Goal: Task Accomplishment & Management: Manage account settings

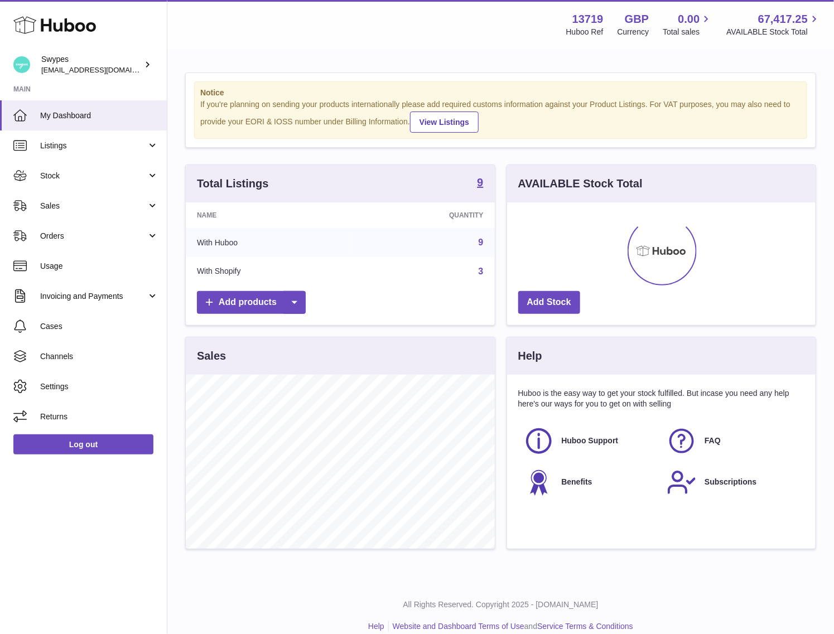
scroll to position [174, 309]
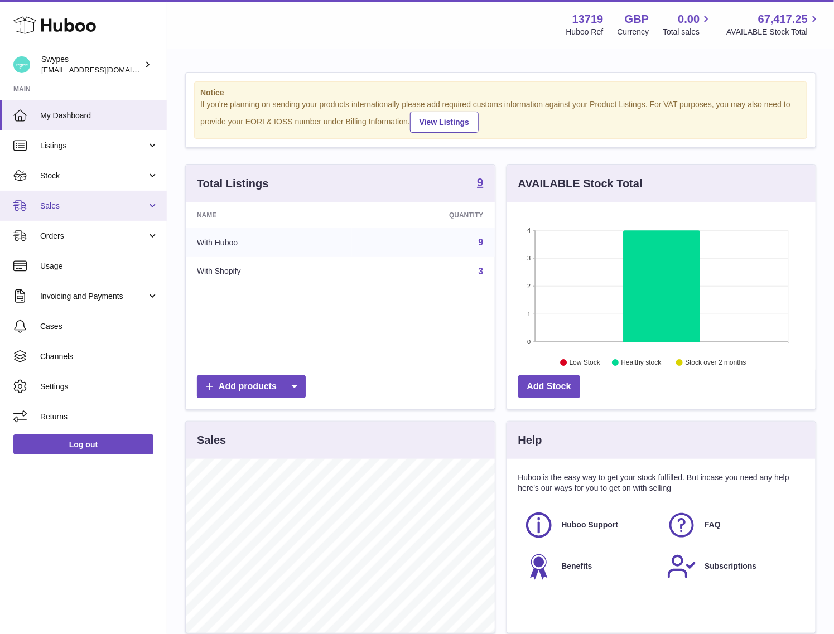
click at [94, 217] on link "Sales" at bounding box center [83, 206] width 167 height 30
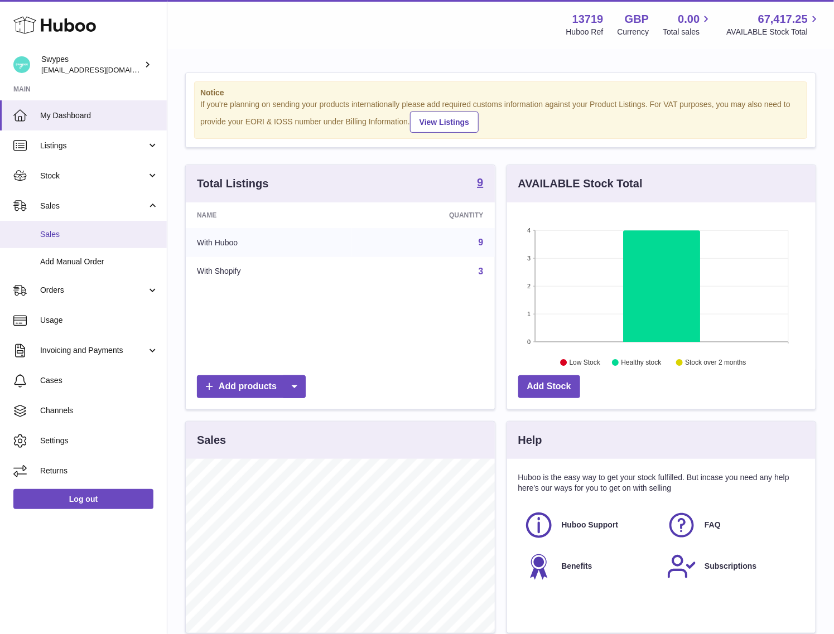
click at [94, 227] on link "Sales" at bounding box center [83, 234] width 167 height 27
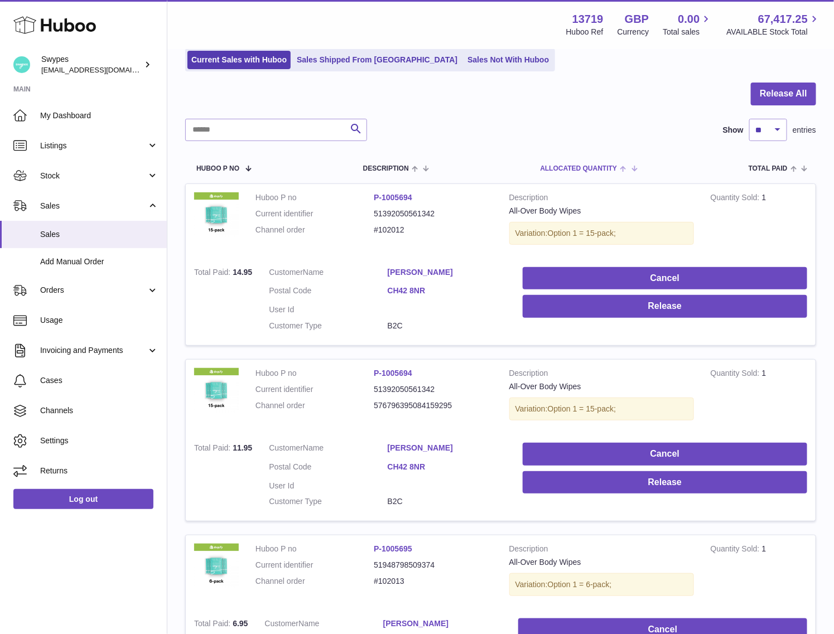
scroll to position [103, 0]
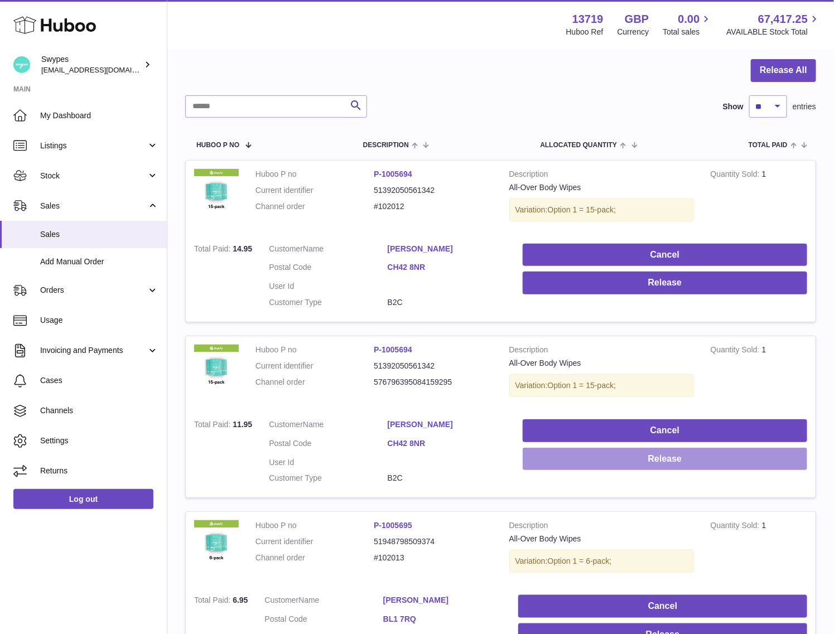
click at [647, 460] on button "Release" at bounding box center [665, 459] width 285 height 23
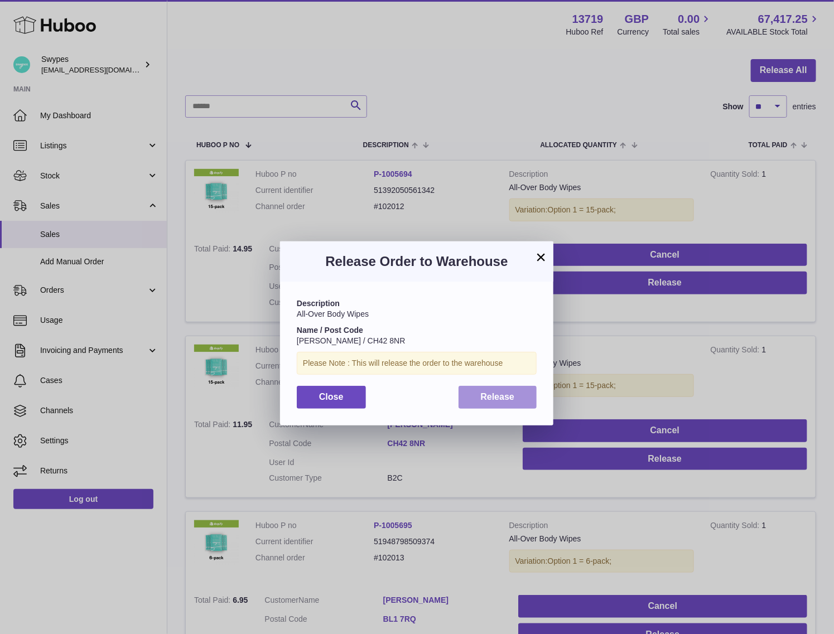
click at [509, 392] on span "Release" at bounding box center [498, 396] width 34 height 9
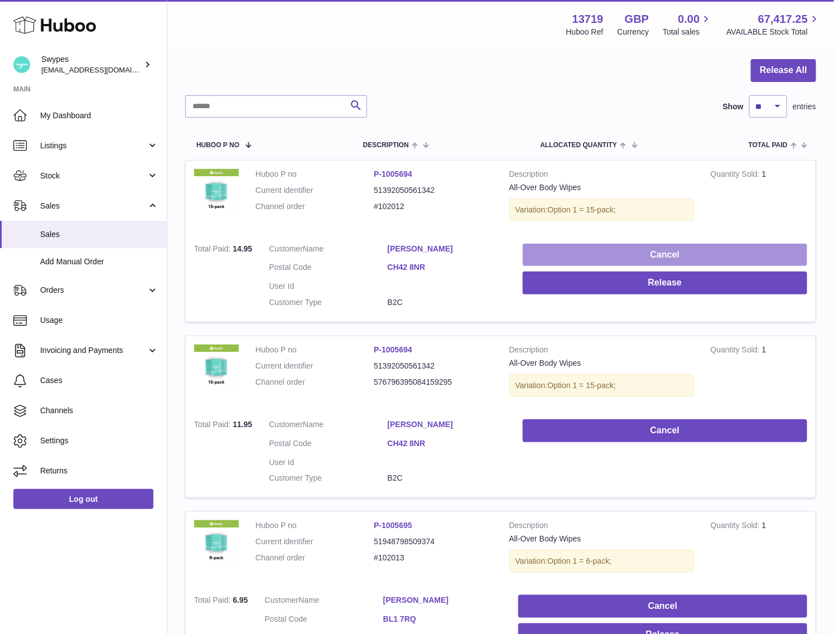
click at [621, 254] on button "Cancel" at bounding box center [665, 255] width 285 height 23
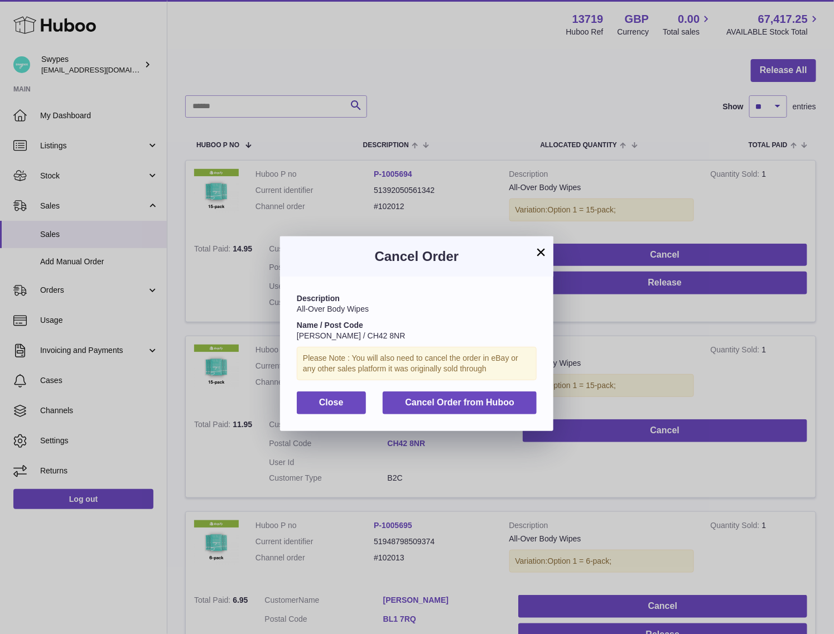
click at [501, 423] on div "Description All-Over Body Wipes Name / Post Code [PERSON_NAME] / CH42 8NR Pleas…" at bounding box center [416, 354] width 273 height 154
click at [501, 415] on div "Description All-Over Body Wipes Name / Post Code [PERSON_NAME] / CH42 8NR Pleas…" at bounding box center [416, 354] width 273 height 154
click at [501, 401] on span "Cancel Order from Huboo" at bounding box center [459, 402] width 109 height 9
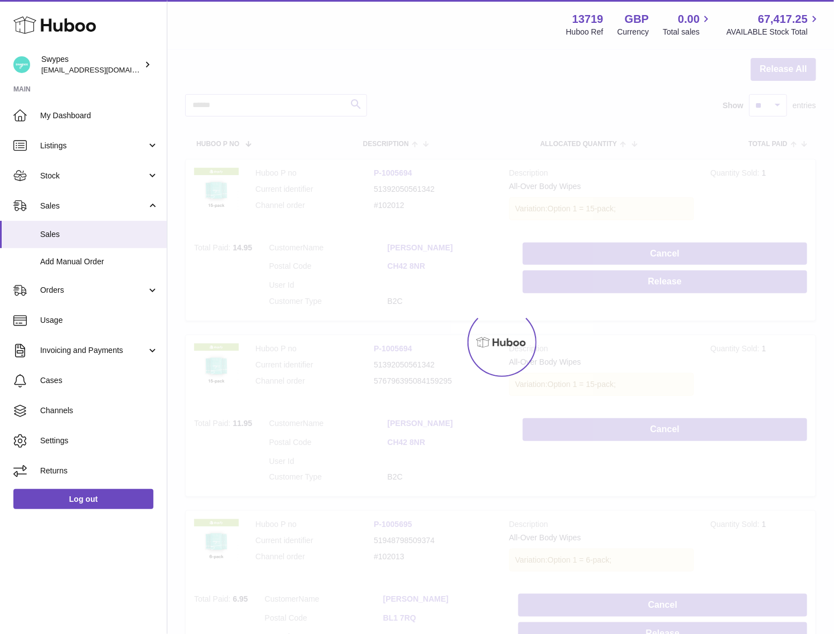
scroll to position [67, 0]
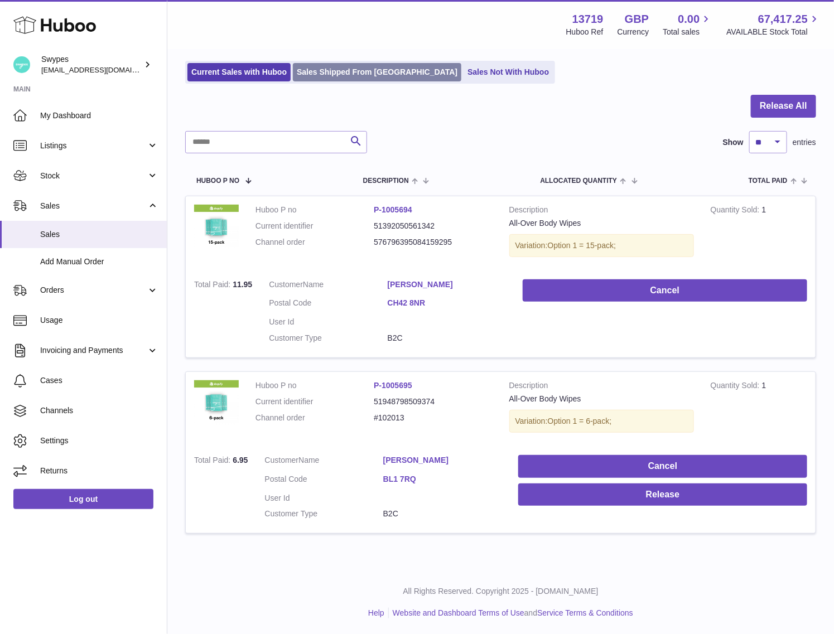
click at [352, 75] on link "Sales Shipped From [GEOGRAPHIC_DATA]" at bounding box center [377, 72] width 169 height 18
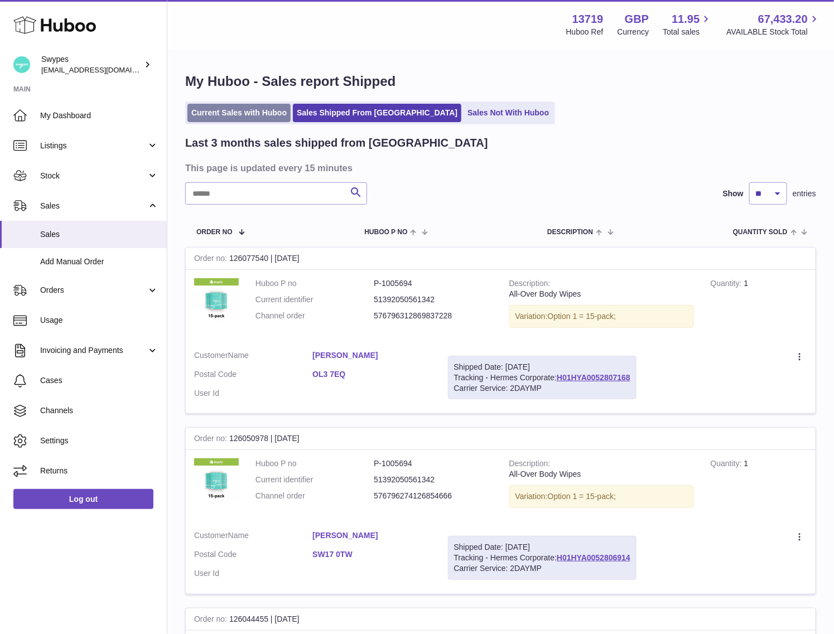
click at [234, 107] on link "Current Sales with Huboo" at bounding box center [239, 113] width 103 height 18
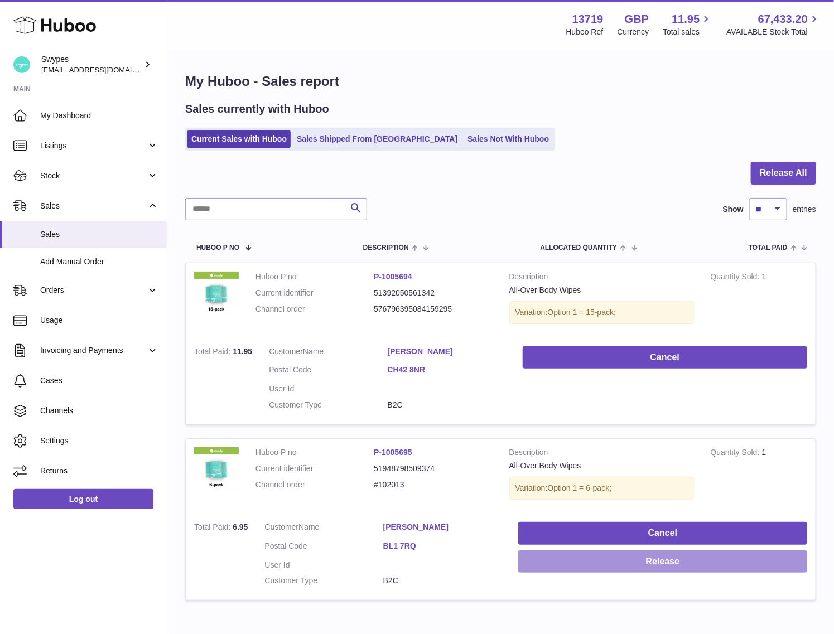
click at [643, 566] on button "Release" at bounding box center [662, 562] width 289 height 23
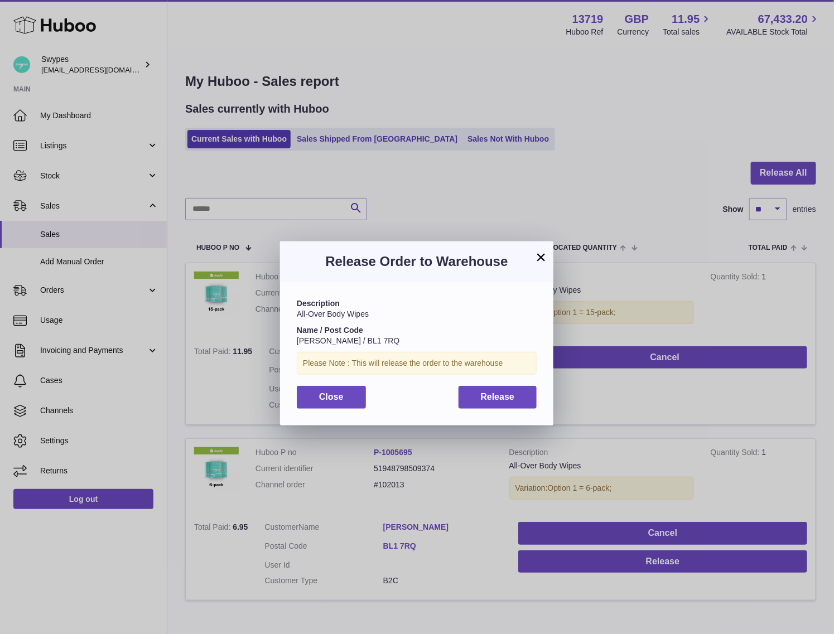
click at [513, 380] on div "Description All-Over Body Wipes Name / Post Code Sharon Walker / BL1 7RQ Please…" at bounding box center [416, 353] width 273 height 143
click at [513, 396] on span "Release" at bounding box center [498, 396] width 34 height 9
